Goal: Information Seeking & Learning: Understand process/instructions

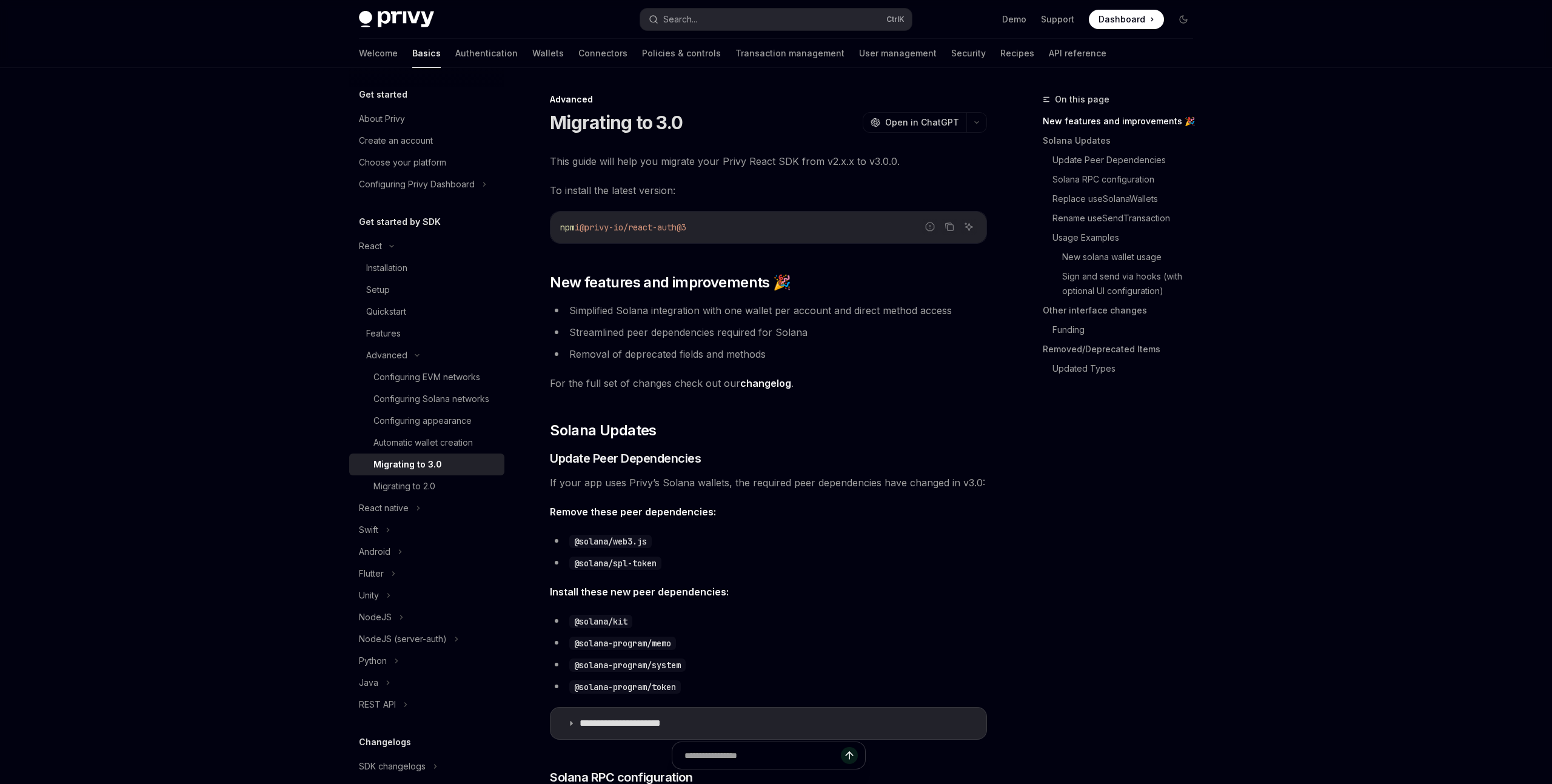
scroll to position [123, 0]
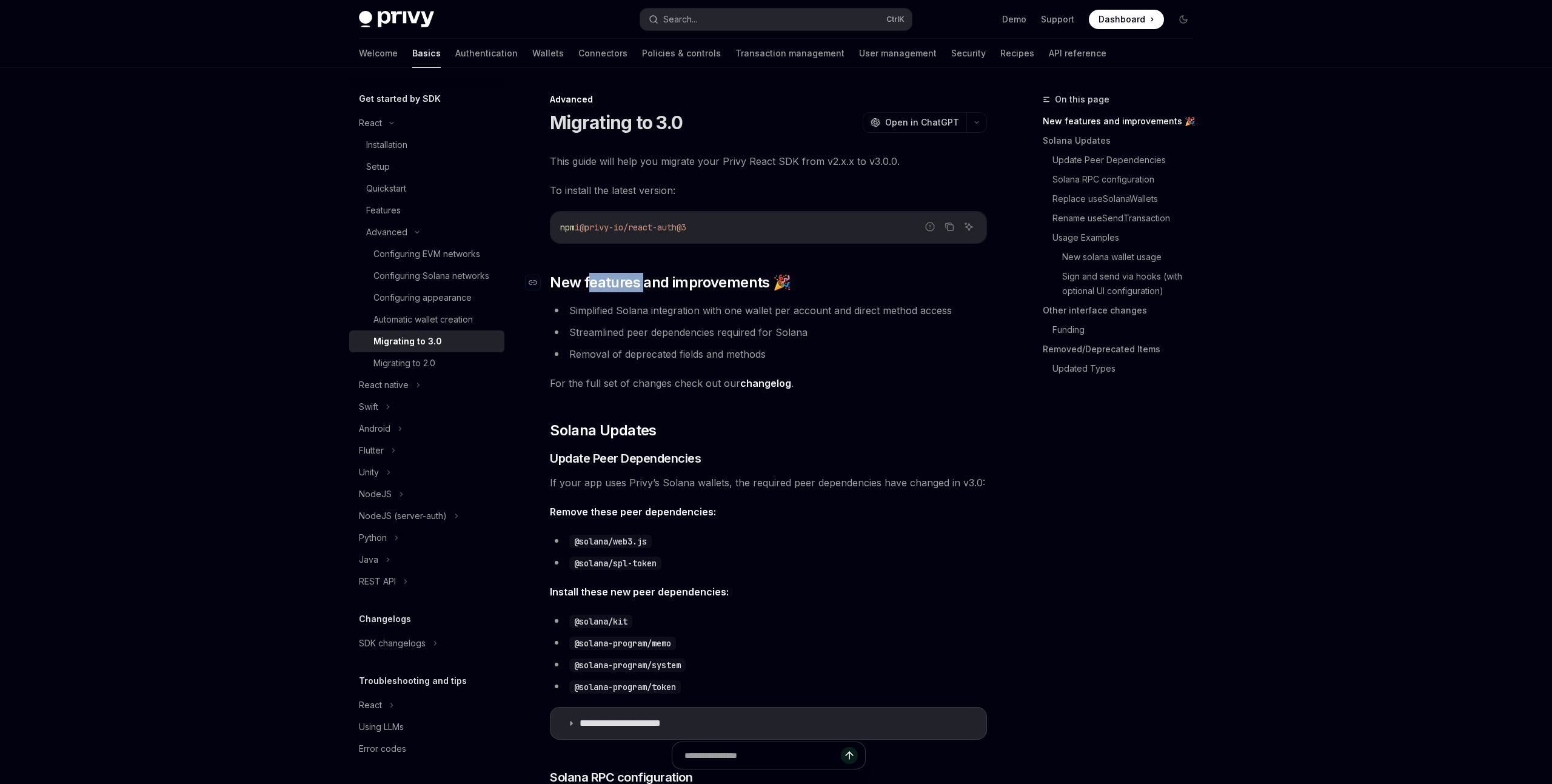
drag, startPoint x: 593, startPoint y: 288, endPoint x: 727, endPoint y: 280, distance: 134.2
click at [727, 280] on span "New features and improvements 🎉" at bounding box center [670, 282] width 241 height 19
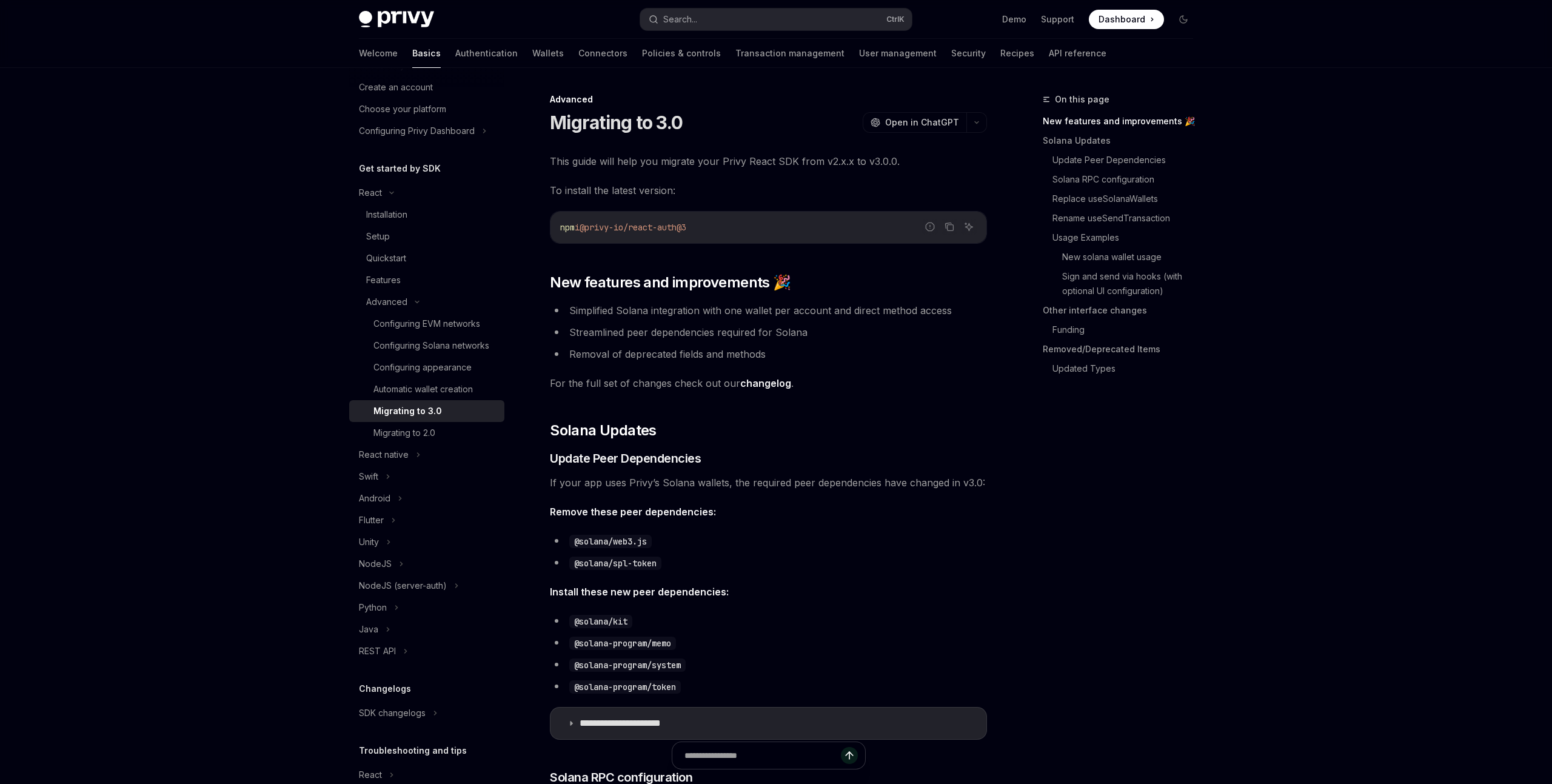
scroll to position [50, 0]
click at [730, 27] on button "Search... Ctrl K" at bounding box center [776, 19] width 272 height 22
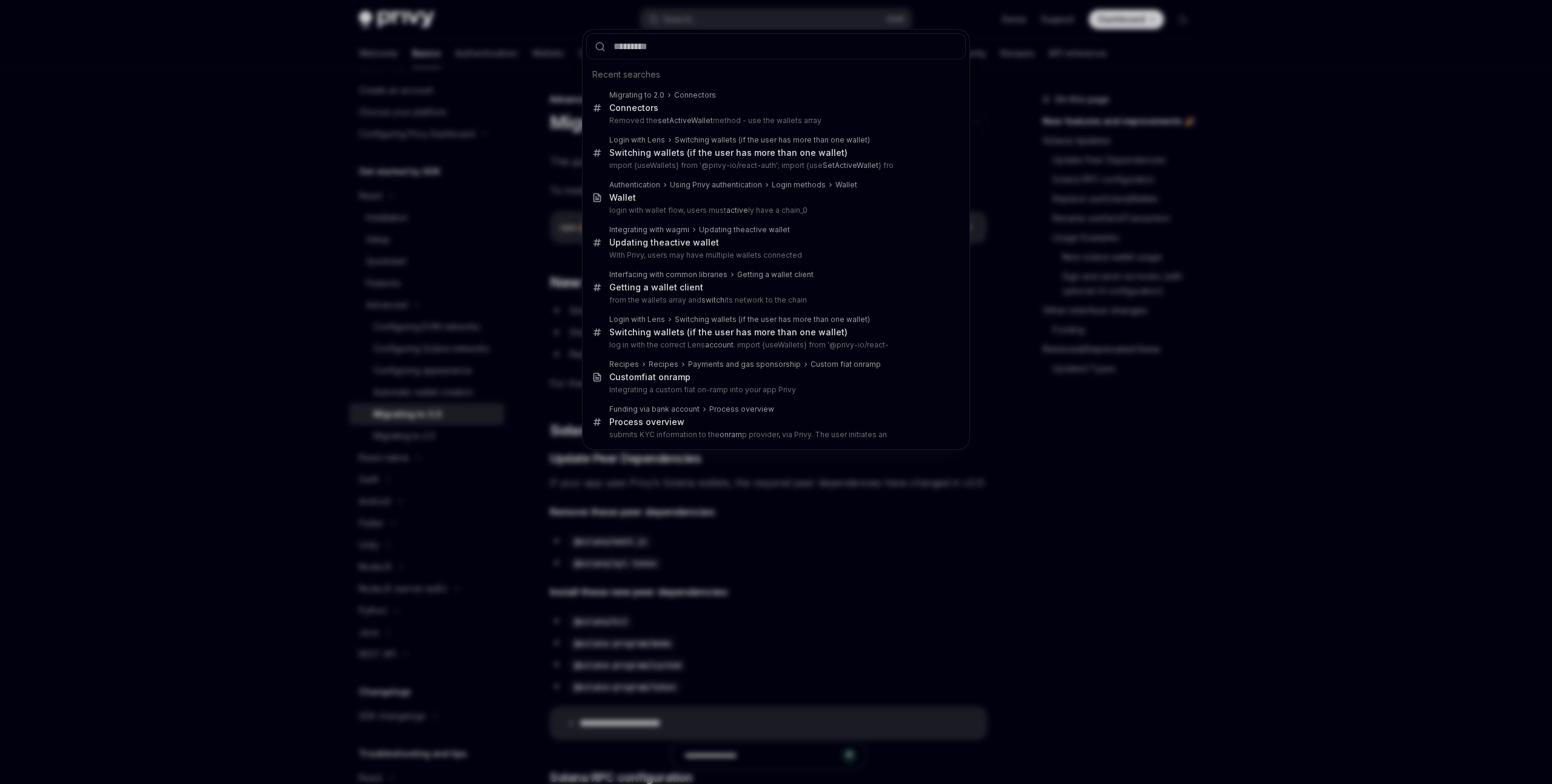
type input "*"
type textarea "*"
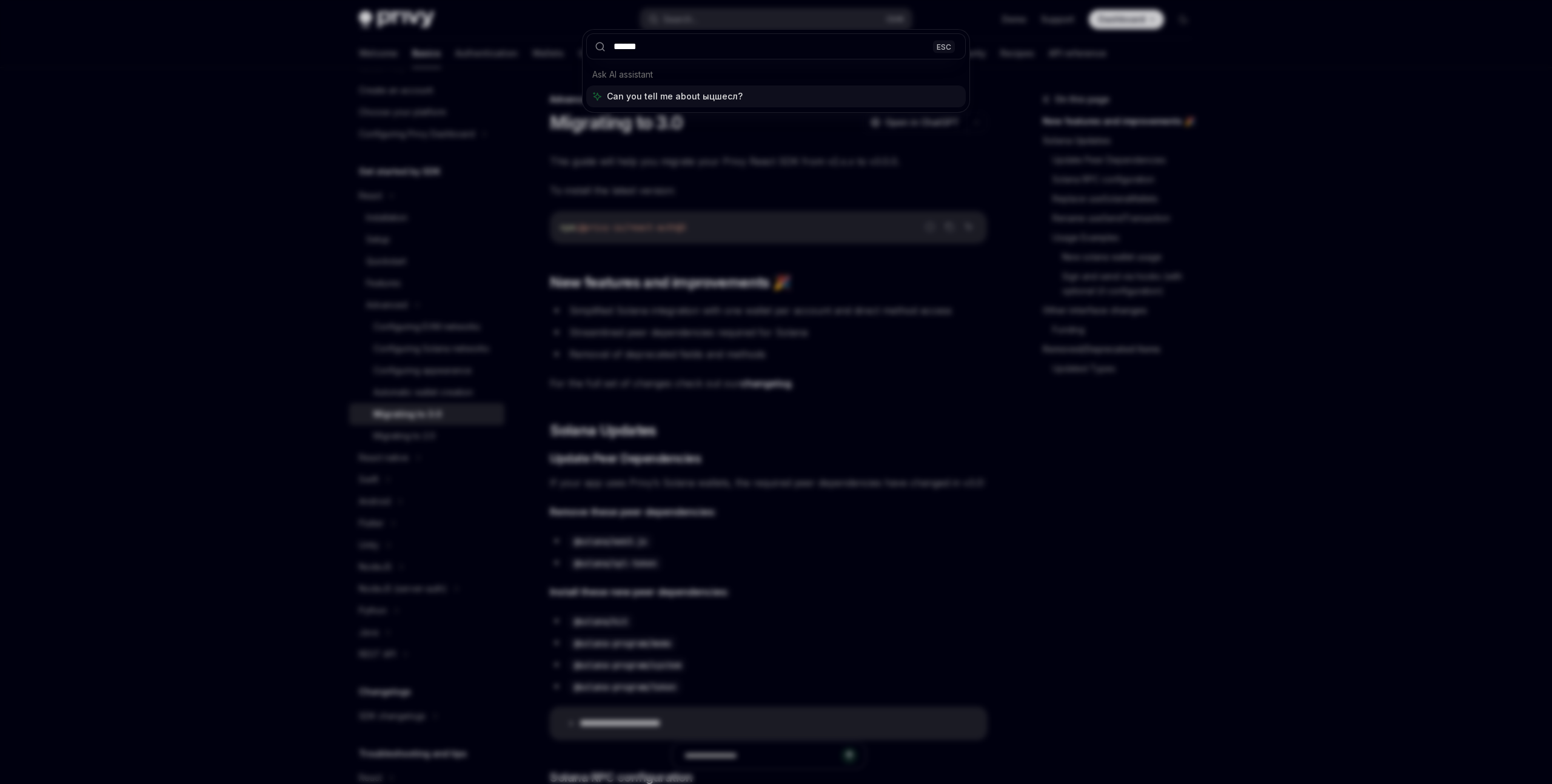
type input "******"
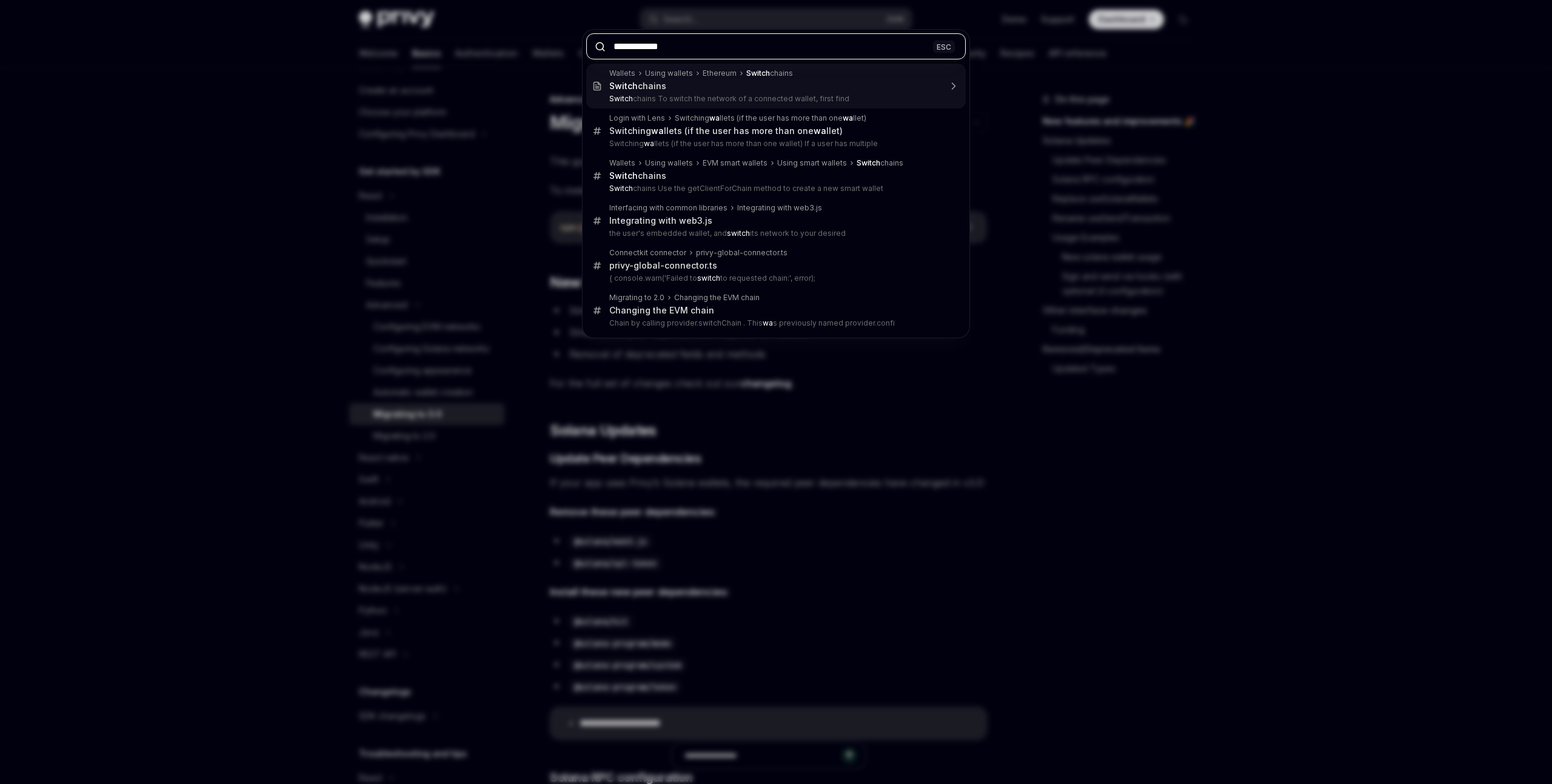
type input "**********"
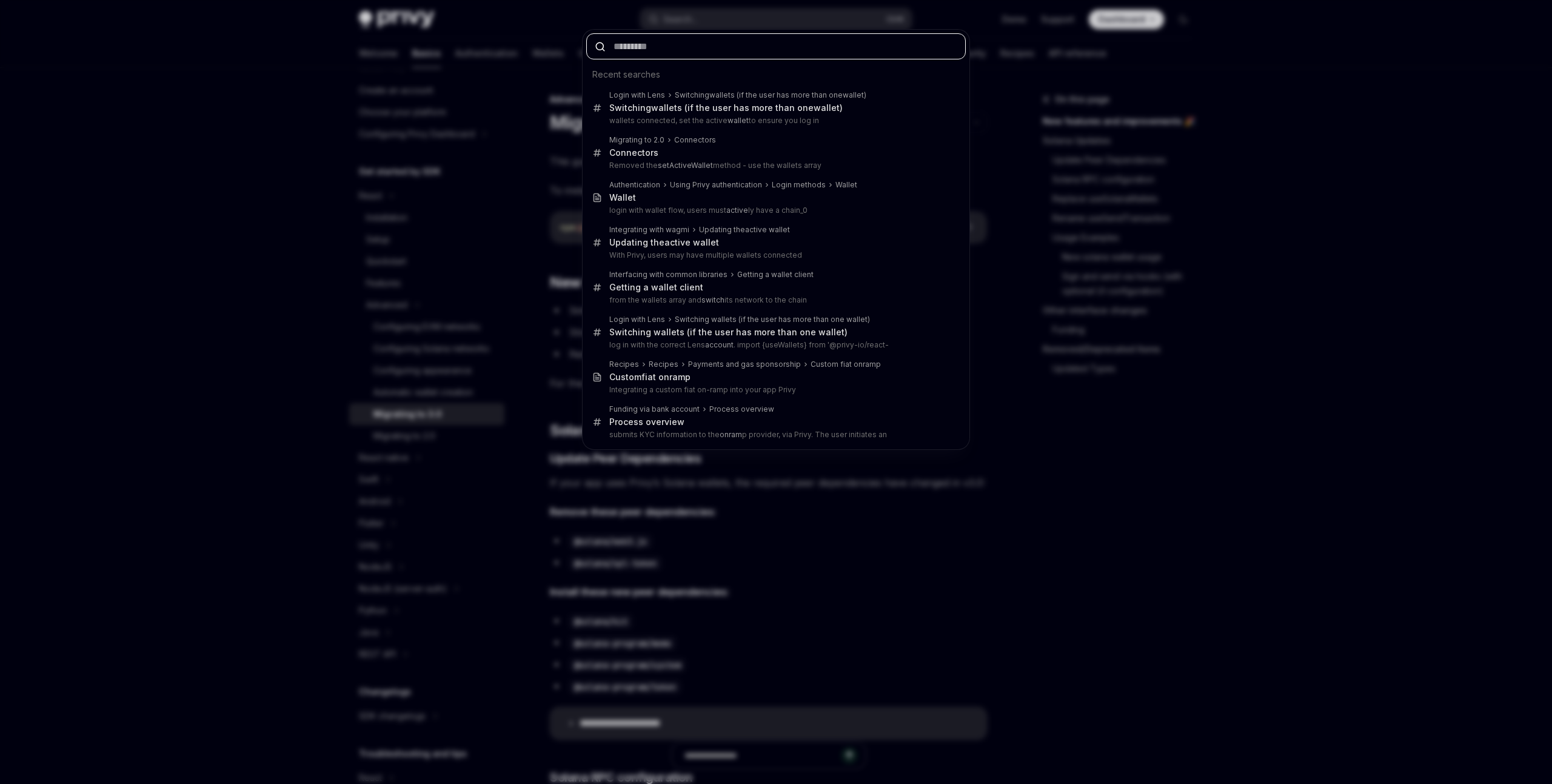
type textarea "*"
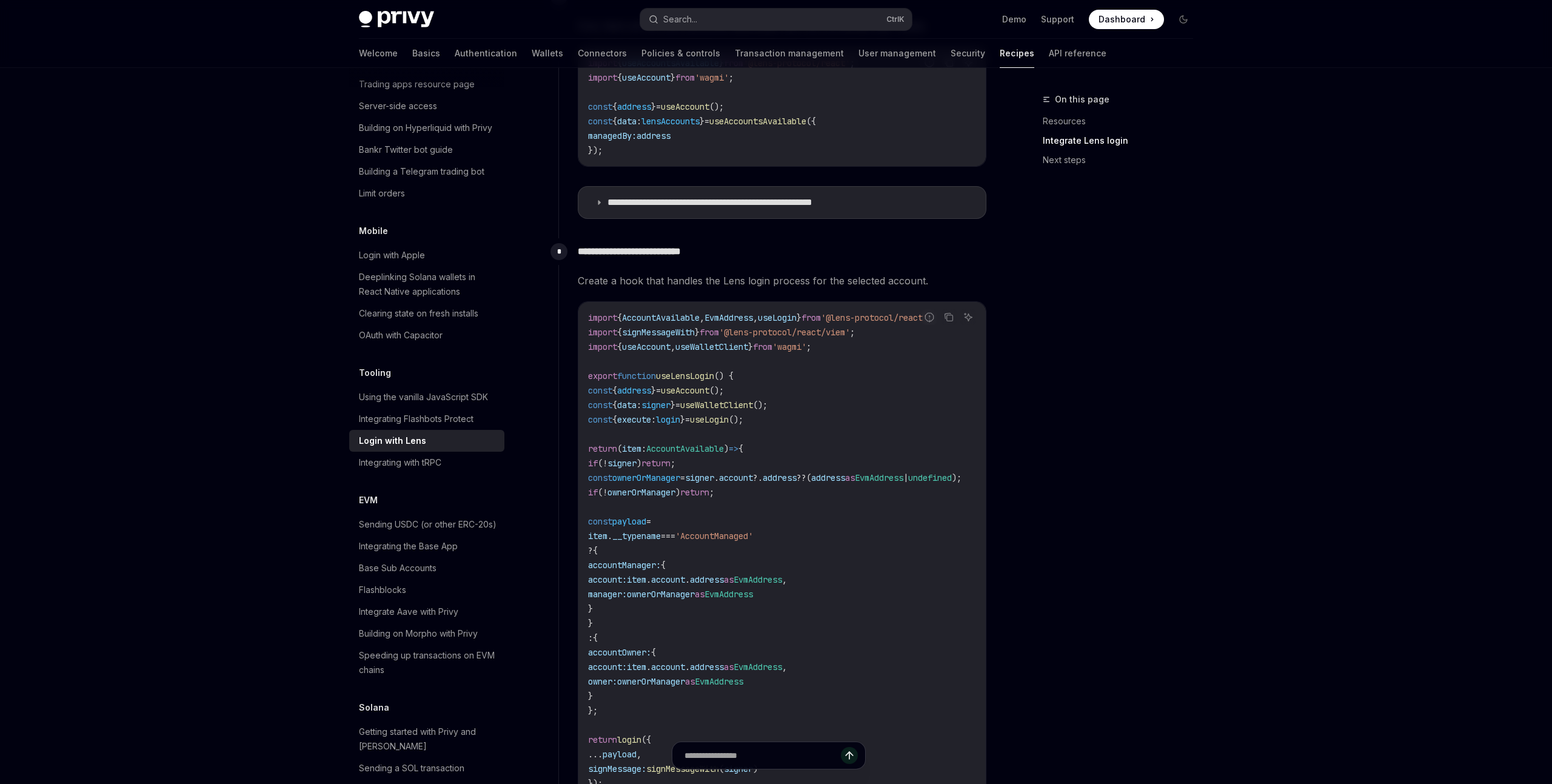
scroll to position [1552, 0]
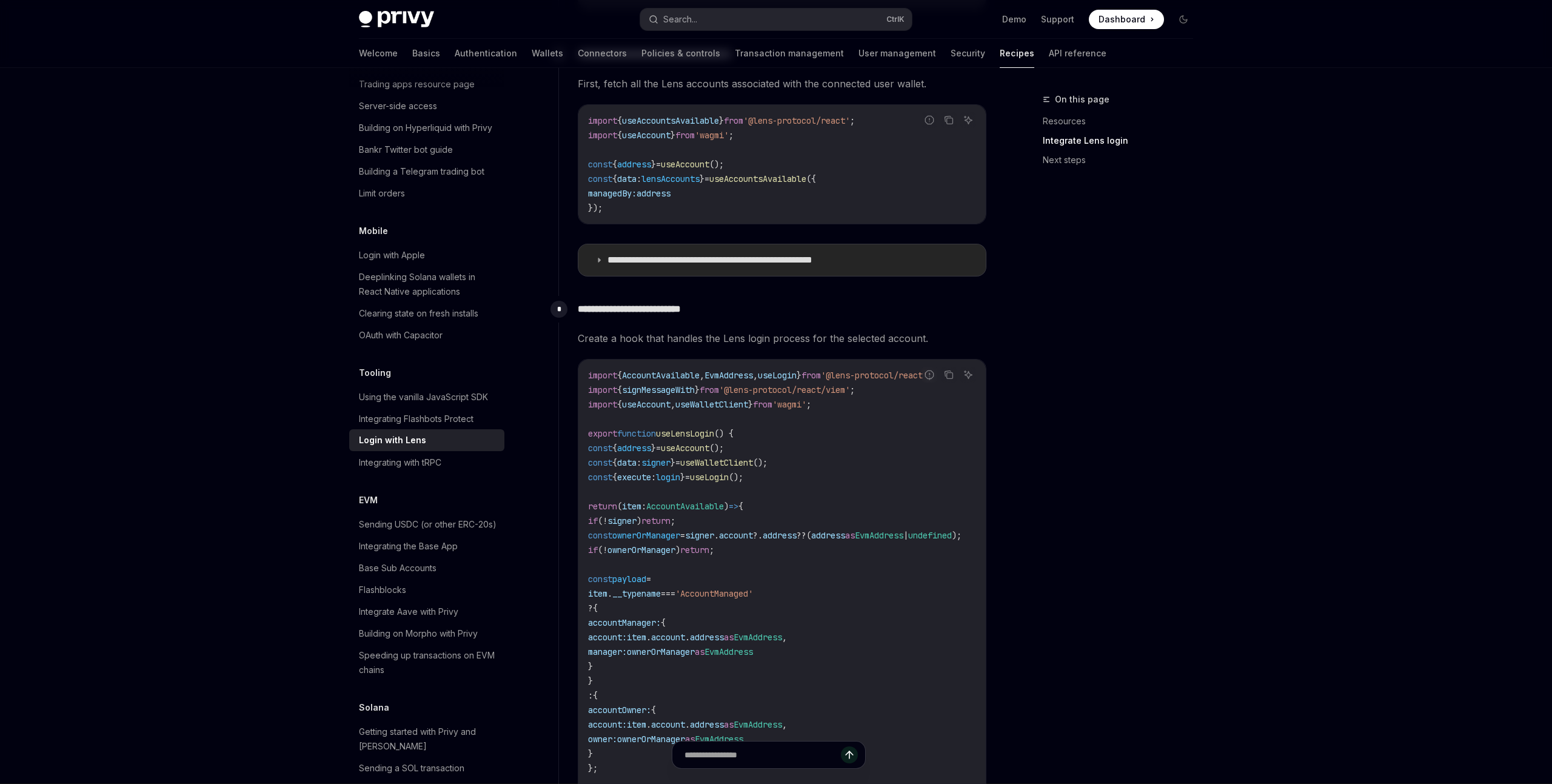
click at [589, 269] on summary "**********" at bounding box center [782, 260] width 407 height 31
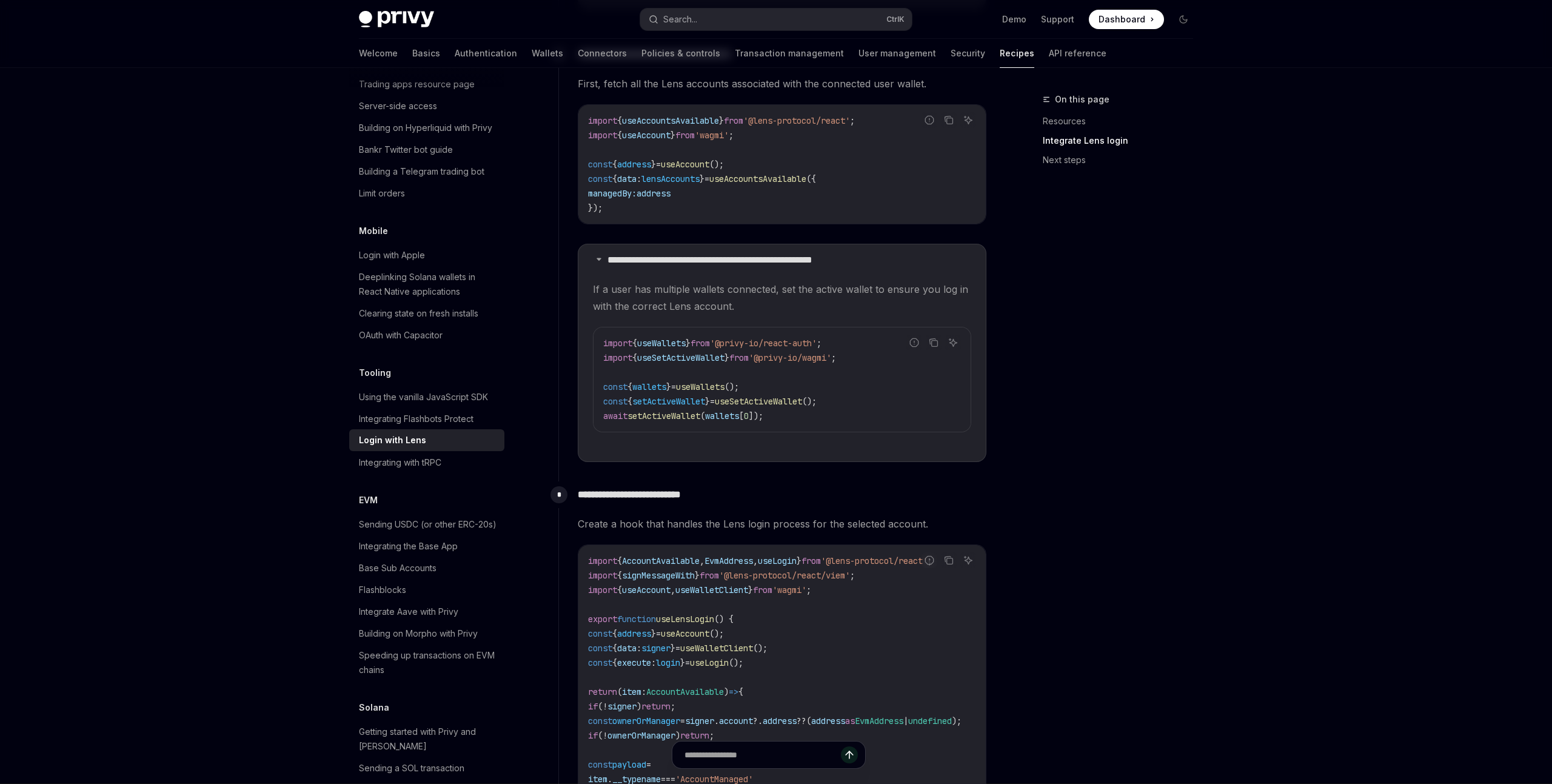
scroll to position [1552, 0]
click at [935, 379] on code "import { useWallets } from '@privy-io/react-auth' ; import { useSetActiveWallet…" at bounding box center [782, 380] width 358 height 87
click at [758, 402] on span "useSetActiveWallet" at bounding box center [758, 401] width 87 height 11
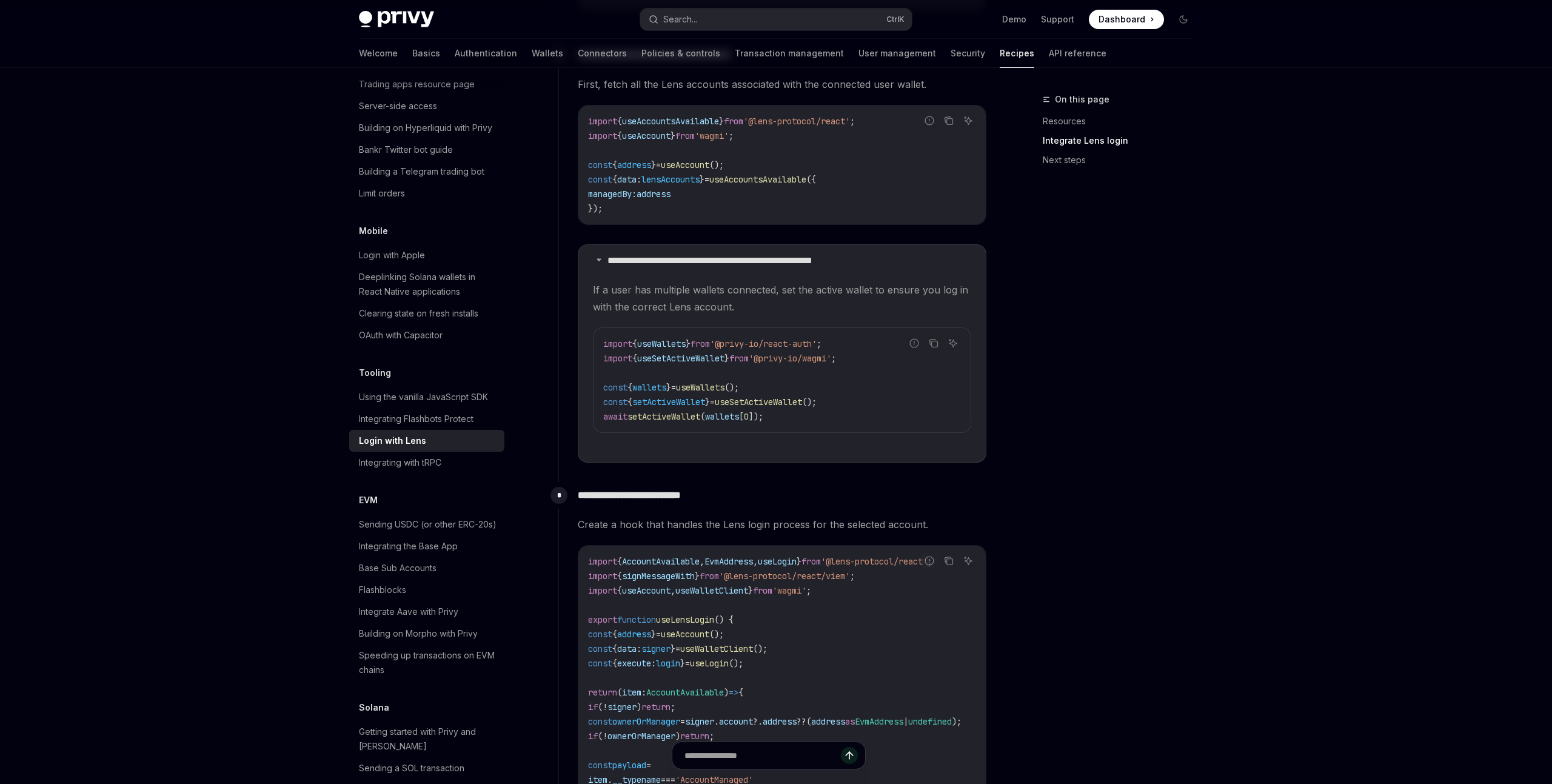
click at [681, 419] on span "setActiveWallet" at bounding box center [664, 417] width 73 height 11
click at [812, 418] on code "import { useWallets } from '@privy-io/react-auth' ; import { useSetActiveWallet…" at bounding box center [782, 380] width 358 height 87
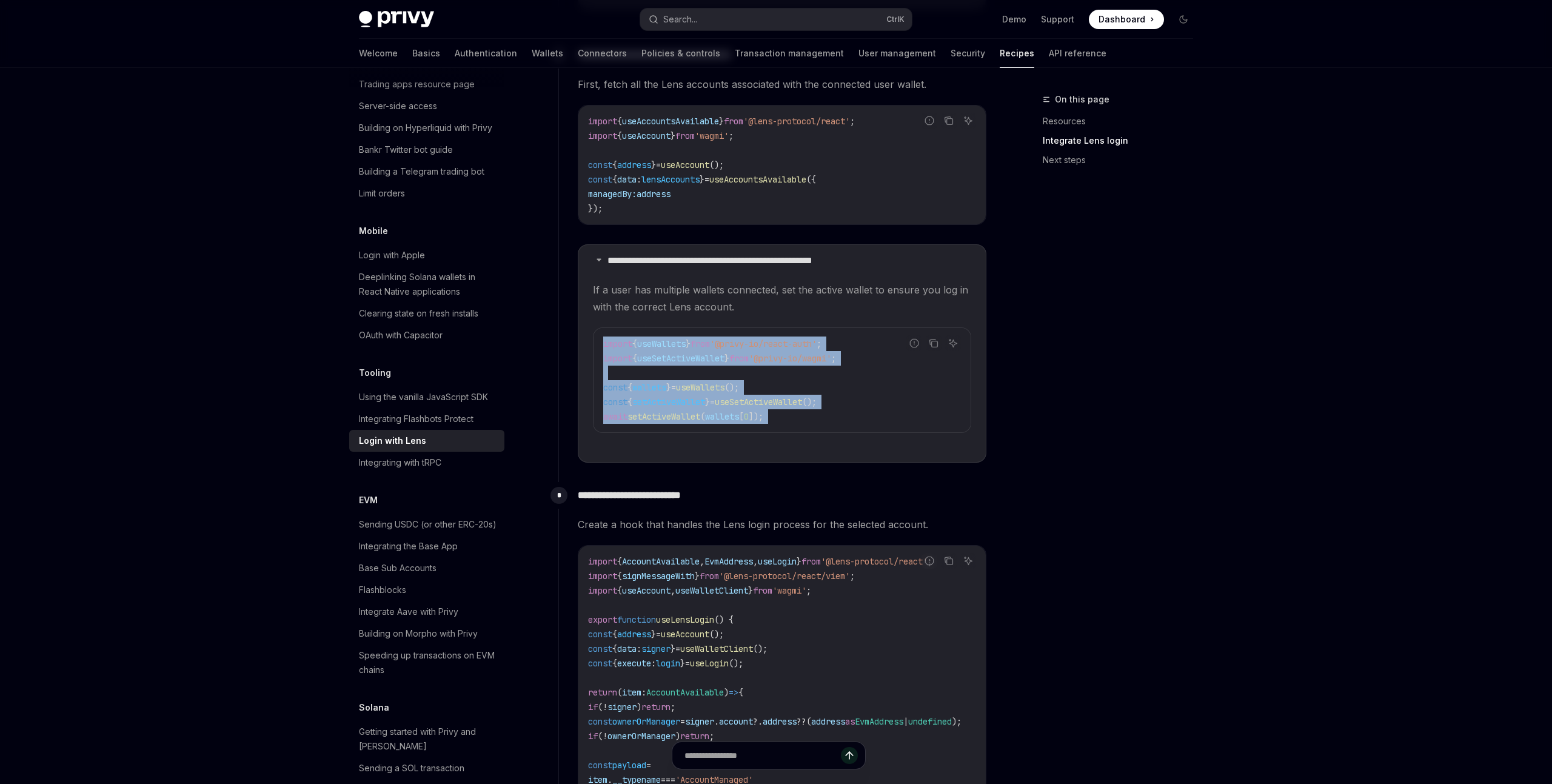
drag, startPoint x: 812, startPoint y: 418, endPoint x: 580, endPoint y: 342, distance: 244.1
click at [594, 342] on div "import { useWallets } from '@privy-io/react-auth' ; import { useSetActiveWallet…" at bounding box center [782, 380] width 377 height 104
copy code "import { useWallets } from '@privy-io/react-auth' ; import { useSetActiveWallet…"
